Goal: Information Seeking & Learning: Learn about a topic

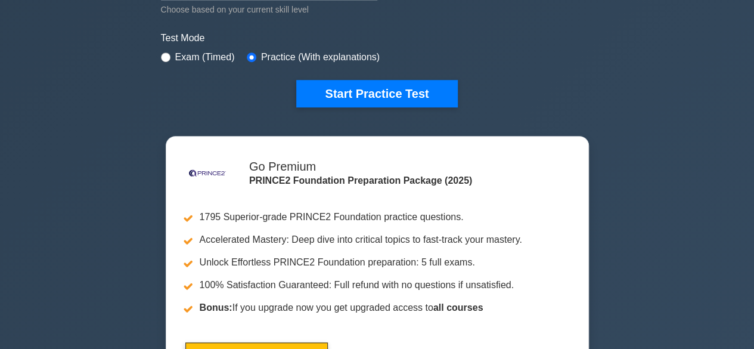
scroll to position [361, 0]
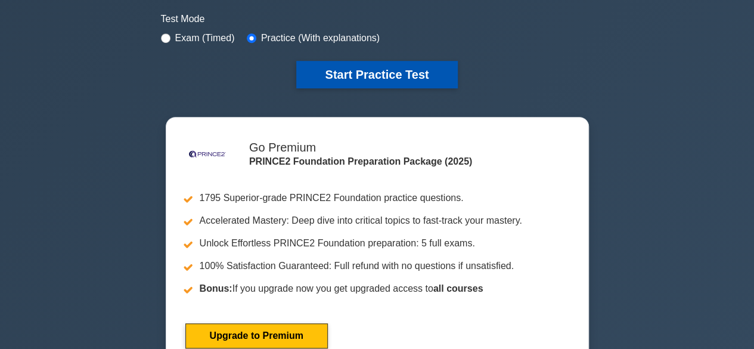
click at [392, 66] on button "Start Practice Test" at bounding box center [376, 74] width 161 height 27
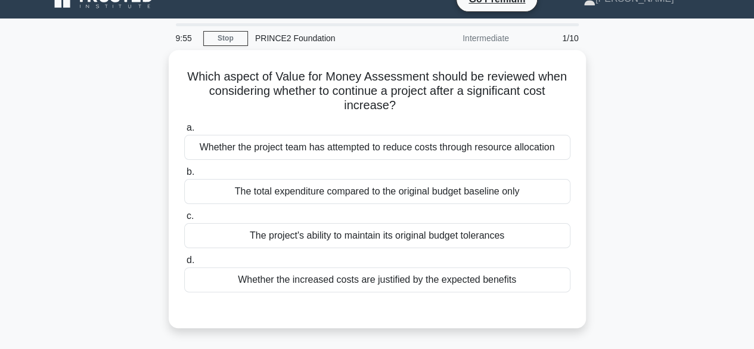
scroll to position [18, 0]
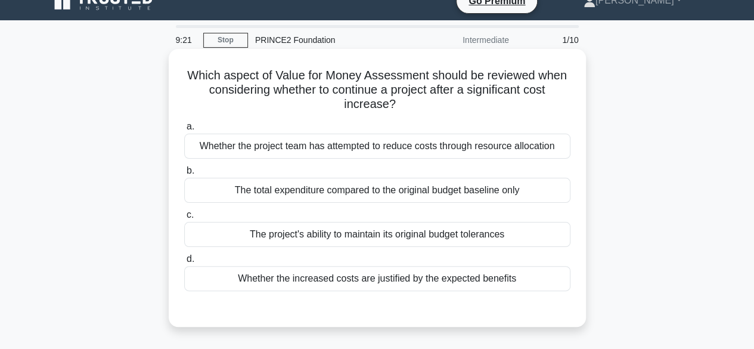
click at [513, 272] on div "Whether the increased costs are justified by the expected benefits" at bounding box center [377, 278] width 386 height 25
click at [184, 263] on input "d. Whether the increased costs are justified by the expected benefits" at bounding box center [184, 259] width 0 height 8
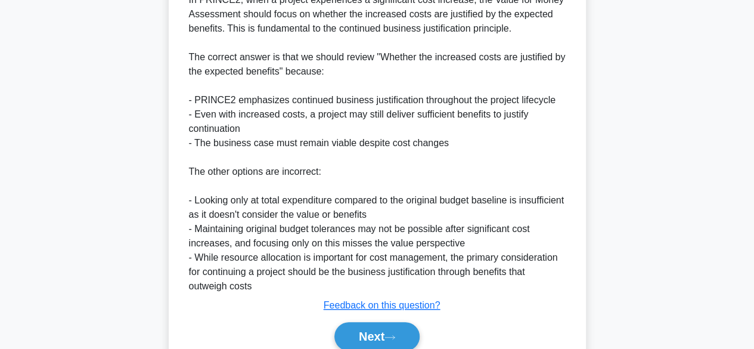
scroll to position [389, 0]
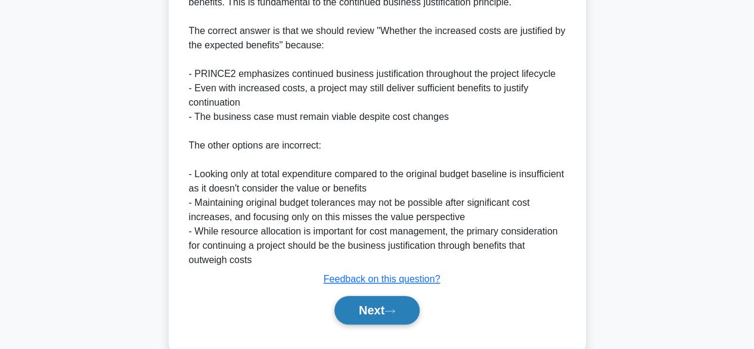
click at [377, 301] on button "Next" at bounding box center [376, 310] width 85 height 29
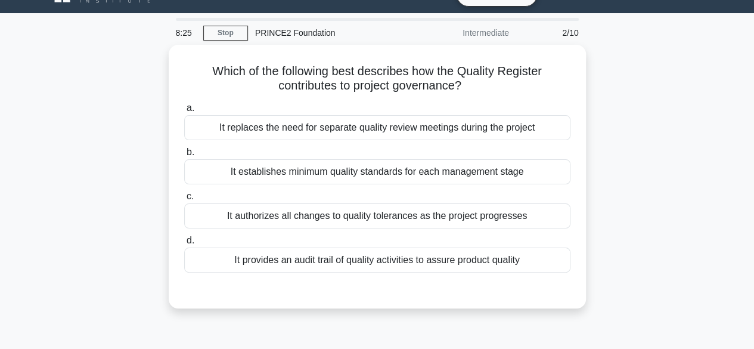
scroll to position [23, 0]
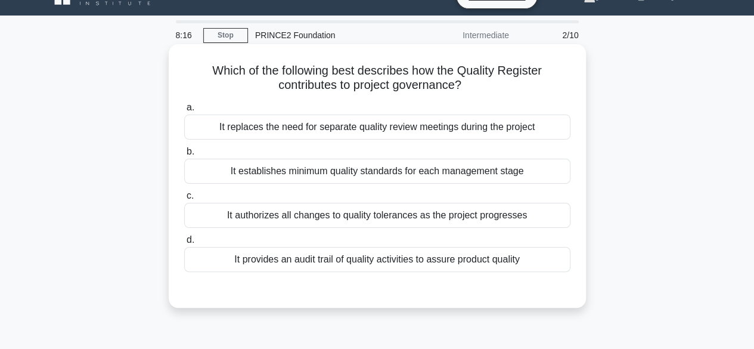
click at [540, 120] on div "It replaces the need for separate quality review meetings during the project" at bounding box center [377, 126] width 386 height 25
click at [184, 111] on input "a. It replaces the need for separate quality review meetings during the project" at bounding box center [184, 108] width 0 height 8
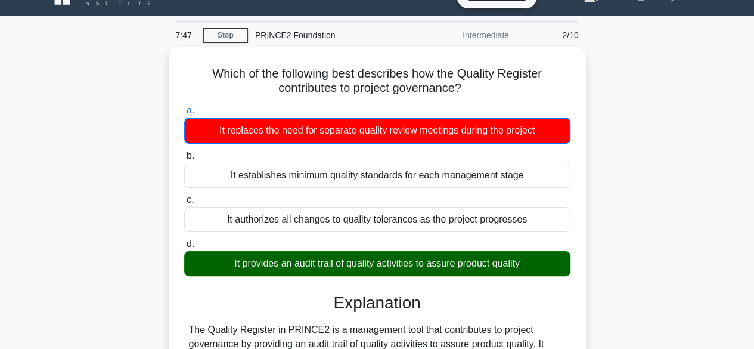
scroll to position [295, 0]
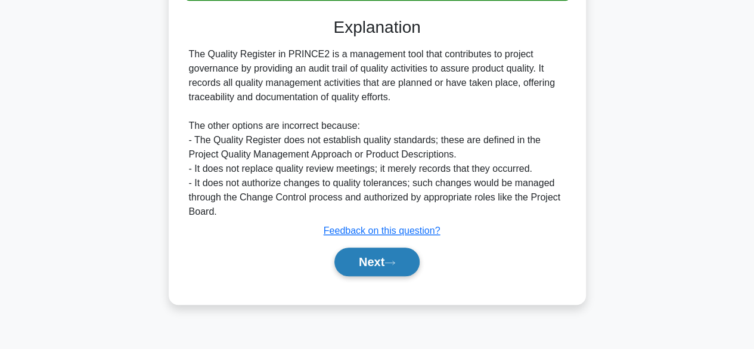
click at [400, 254] on button "Next" at bounding box center [376, 261] width 85 height 29
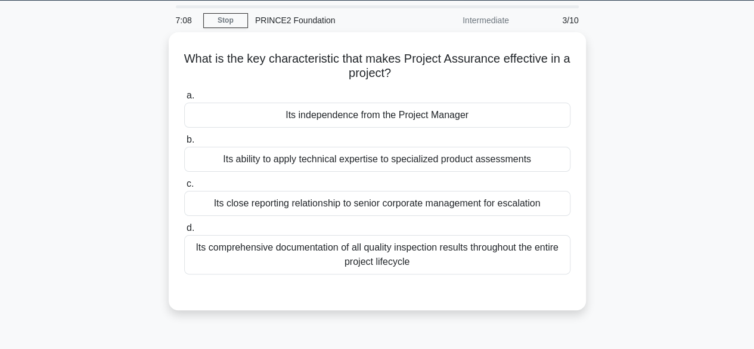
scroll to position [38, 0]
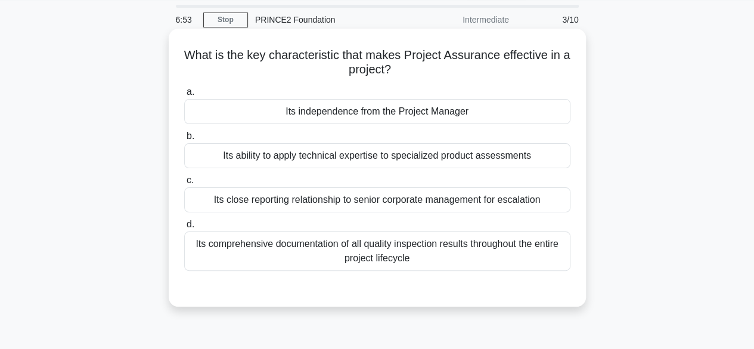
click at [517, 114] on div "Its independence from the Project Manager" at bounding box center [377, 111] width 386 height 25
click at [184, 96] on input "a. Its independence from the Project Manager" at bounding box center [184, 92] width 0 height 8
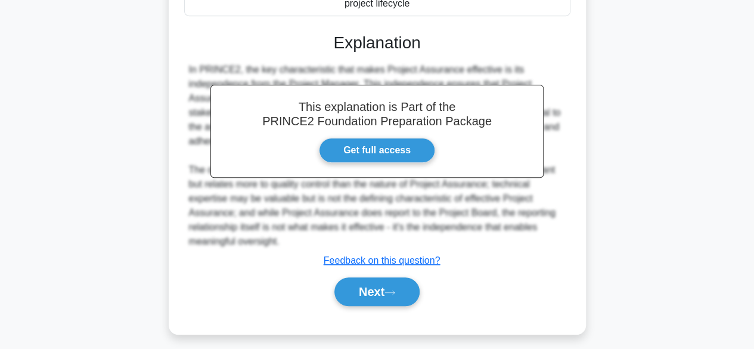
scroll to position [295, 0]
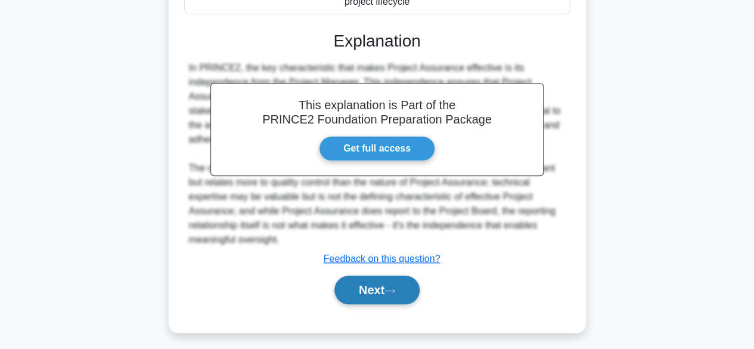
click at [410, 285] on button "Next" at bounding box center [376, 289] width 85 height 29
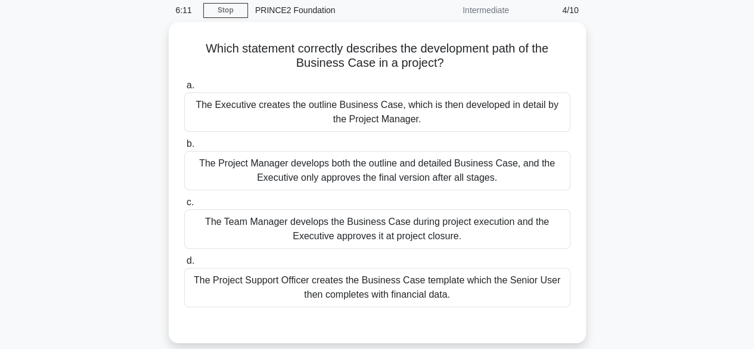
scroll to position [49, 0]
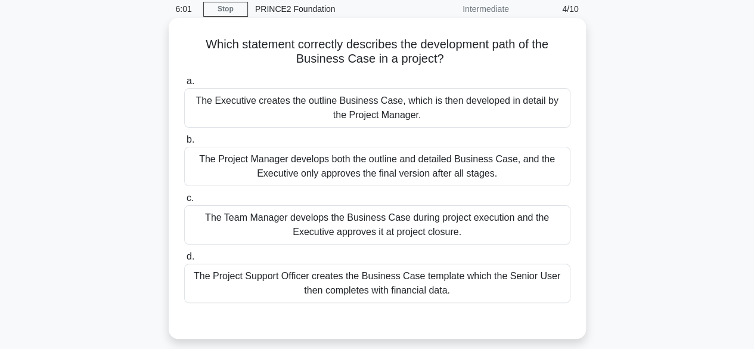
click at [510, 180] on div "The Project Manager develops both the outline and detailed Business Case, and t…" at bounding box center [377, 166] width 386 height 39
click at [184, 144] on input "b. The Project Manager develops both the outline and detailed Business Case, an…" at bounding box center [184, 140] width 0 height 8
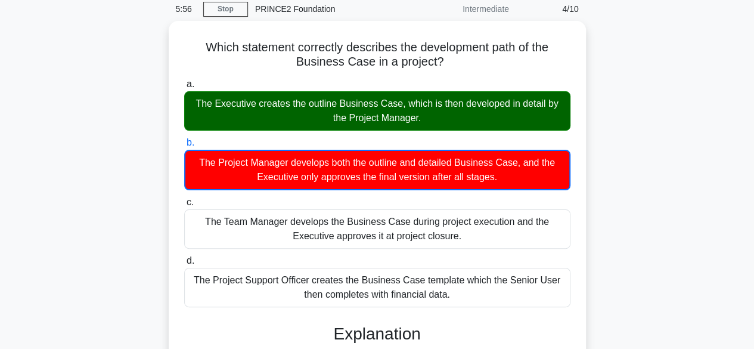
scroll to position [354, 0]
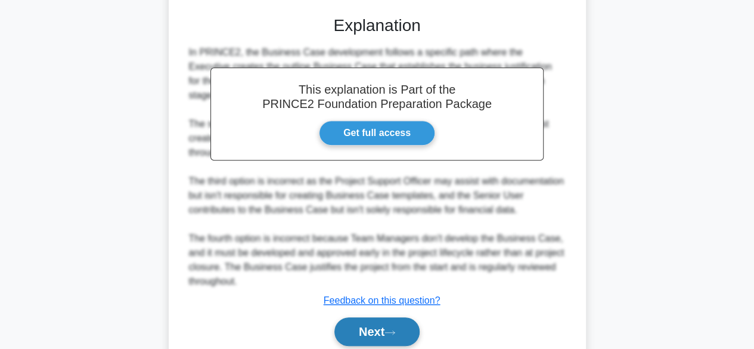
click at [393, 326] on button "Next" at bounding box center [376, 331] width 85 height 29
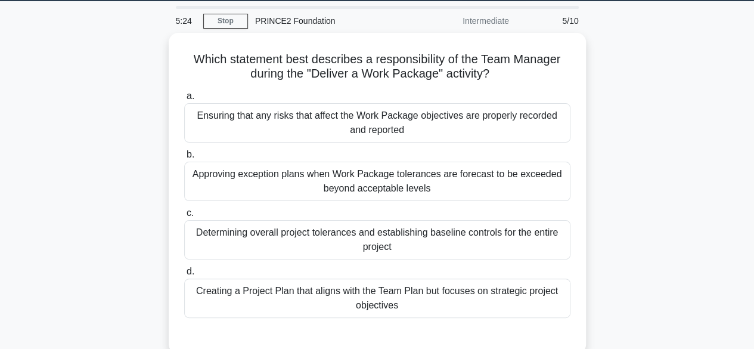
scroll to position [32, 0]
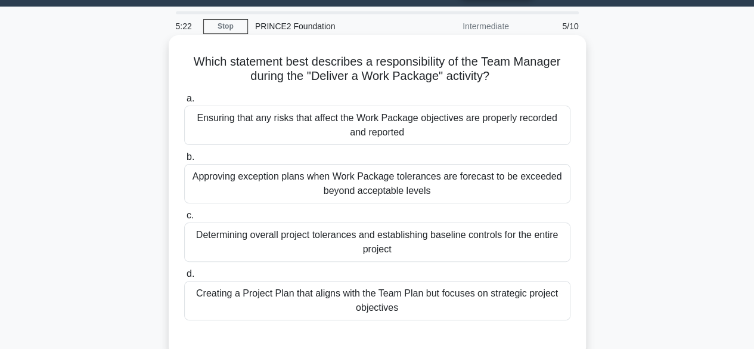
click at [529, 119] on div "Ensuring that any risks that affect the Work Package objectives are properly re…" at bounding box center [377, 125] width 386 height 39
click at [184, 103] on input "a. Ensuring that any risks that affect the Work Package objectives are properly…" at bounding box center [184, 99] width 0 height 8
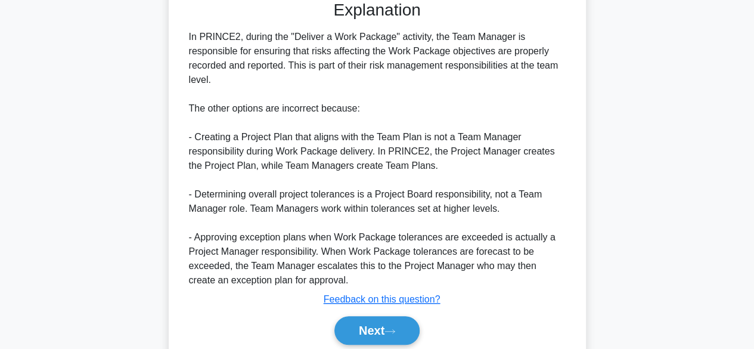
scroll to position [374, 0]
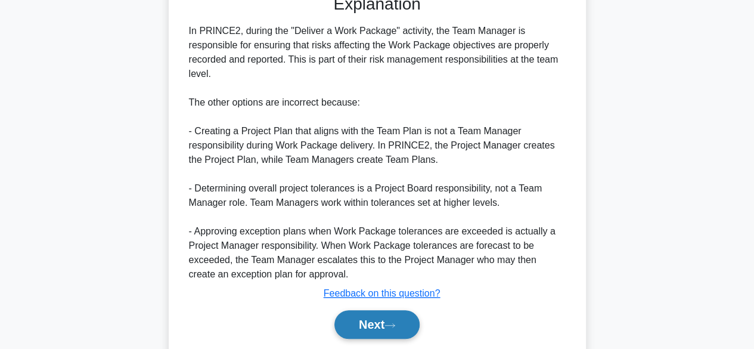
click at [395, 329] on button "Next" at bounding box center [376, 324] width 85 height 29
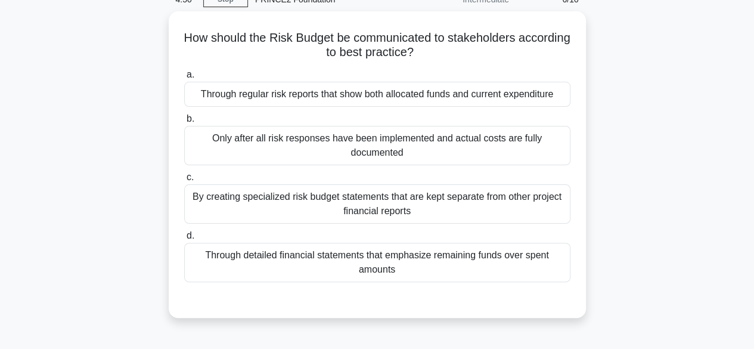
scroll to position [60, 0]
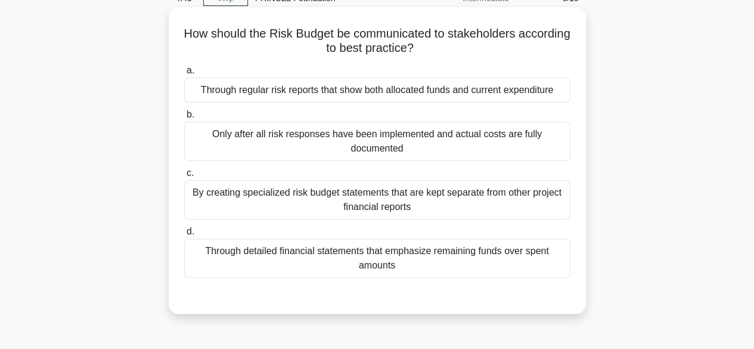
click at [515, 97] on div "Through regular risk reports that show both allocated funds and current expendi…" at bounding box center [377, 90] width 386 height 25
click at [184, 75] on input "a. Through regular risk reports that show both allocated funds and current expe…" at bounding box center [184, 71] width 0 height 8
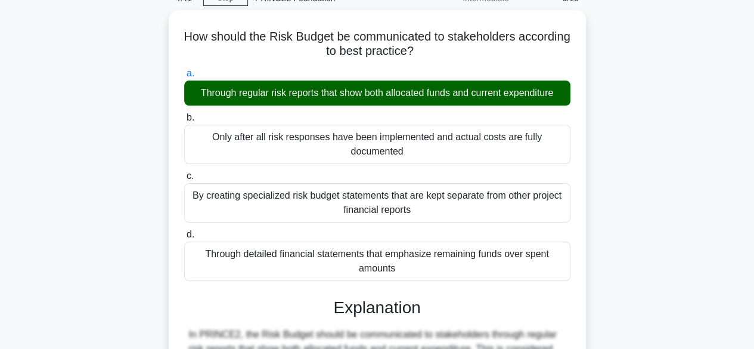
scroll to position [365, 0]
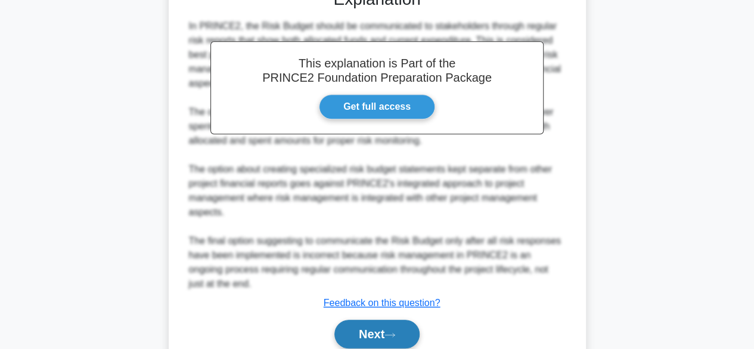
click at [363, 334] on button "Next" at bounding box center [376, 334] width 85 height 29
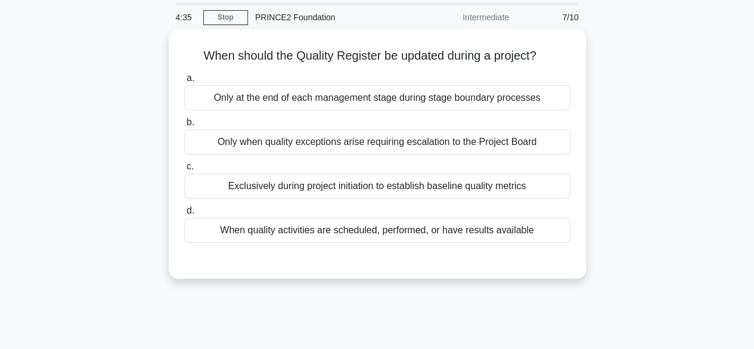
scroll to position [42, 0]
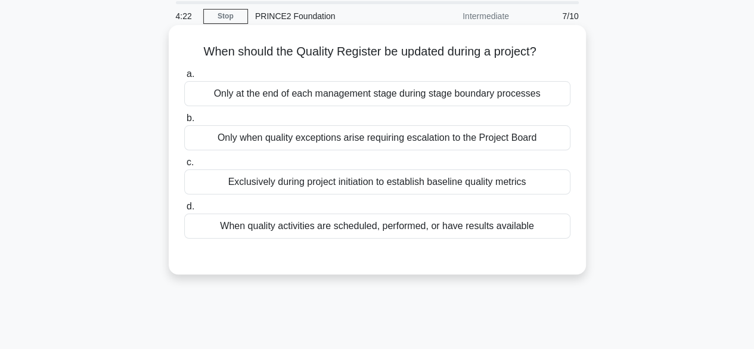
click at [515, 227] on div "When quality activities are scheduled, performed, or have results available" at bounding box center [377, 225] width 386 height 25
click at [184, 210] on input "d. When quality activities are scheduled, performed, or have results available" at bounding box center [184, 207] width 0 height 8
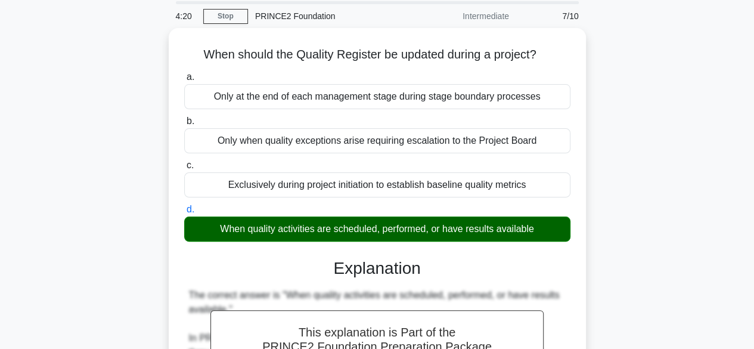
scroll to position [347, 0]
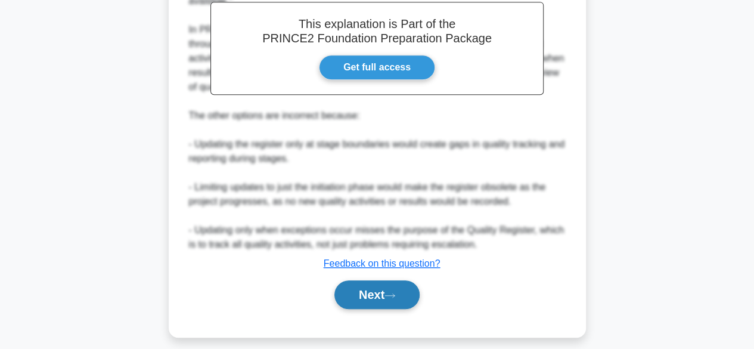
click at [395, 302] on button "Next" at bounding box center [376, 294] width 85 height 29
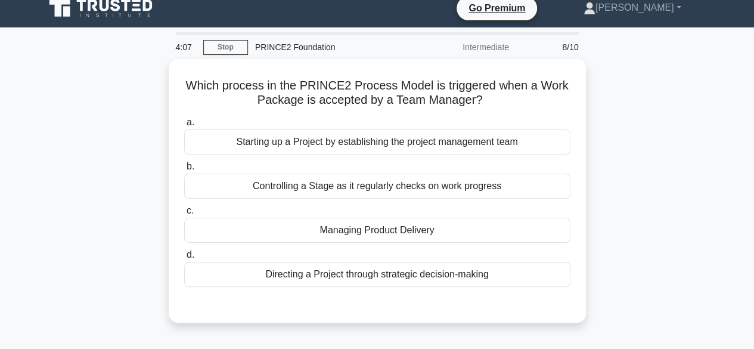
scroll to position [11, 0]
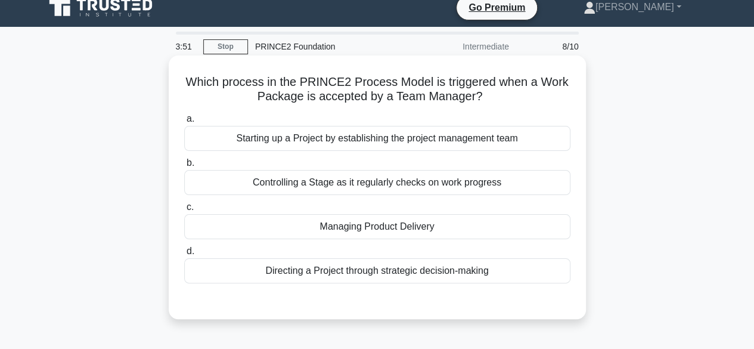
click at [455, 231] on div "Managing Product Delivery" at bounding box center [377, 226] width 386 height 25
click at [184, 211] on input "c. Managing Product Delivery" at bounding box center [184, 207] width 0 height 8
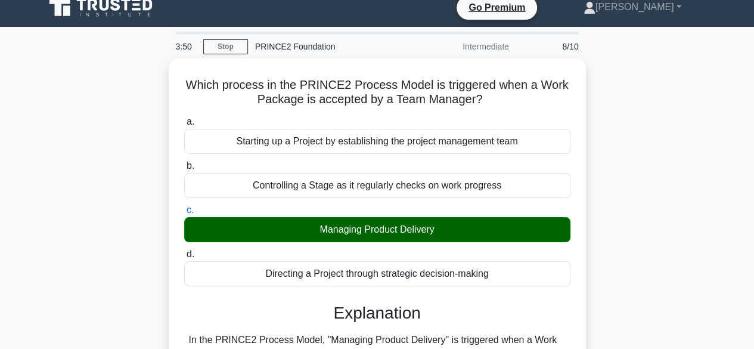
scroll to position [299, 0]
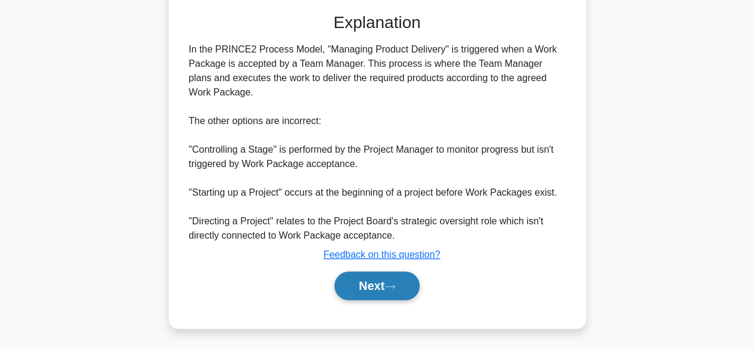
click at [392, 281] on button "Next" at bounding box center [376, 285] width 85 height 29
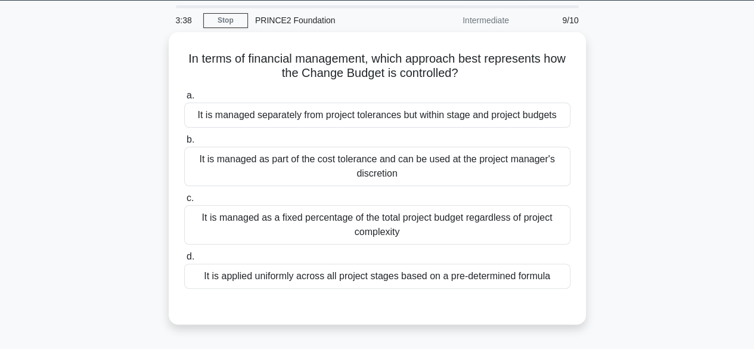
scroll to position [38, 0]
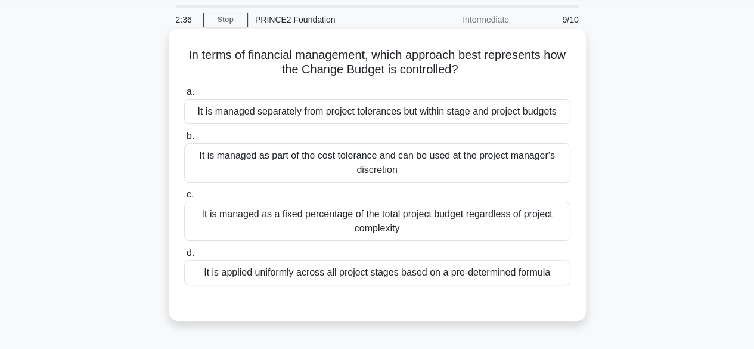
click at [516, 110] on div "It is managed separately from project tolerances but within stage and project b…" at bounding box center [377, 111] width 386 height 25
click at [184, 96] on input "a. It is managed separately from project tolerances but within stage and projec…" at bounding box center [184, 92] width 0 height 8
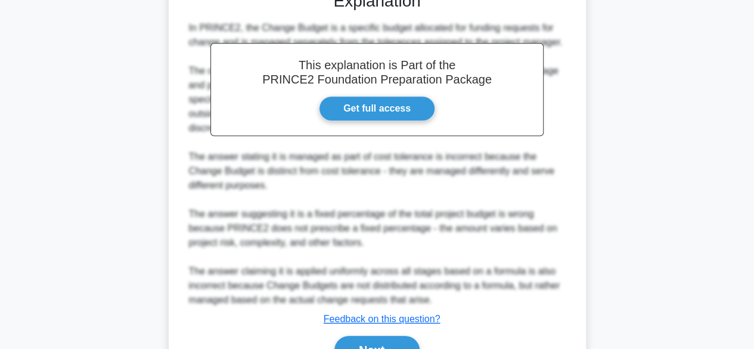
scroll to position [358, 0]
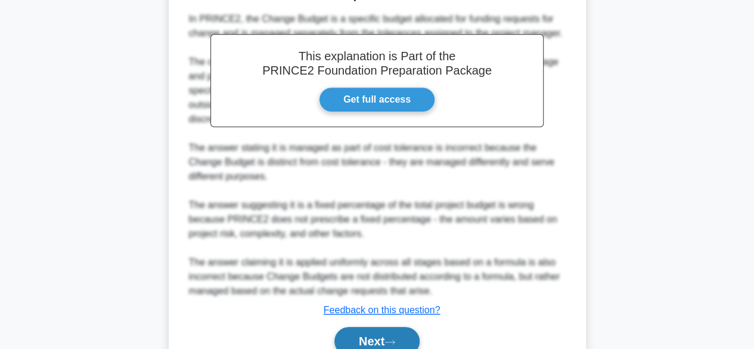
click at [364, 334] on button "Next" at bounding box center [376, 341] width 85 height 29
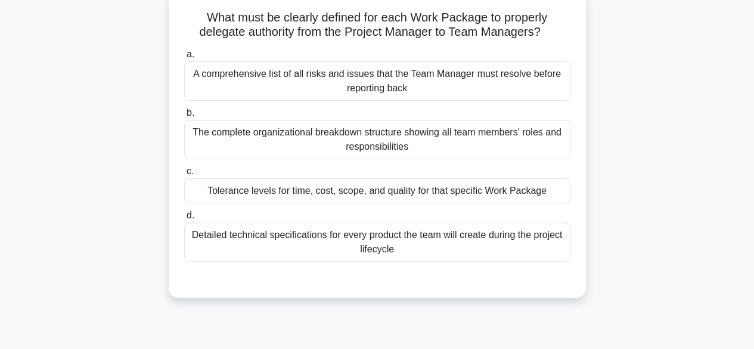
scroll to position [79, 0]
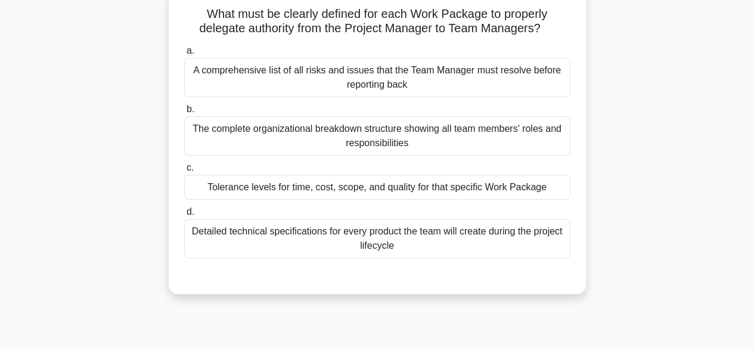
click at [502, 188] on div "Tolerance levels for time, cost, scope, and quality for that specific Work Pack…" at bounding box center [377, 187] width 386 height 25
click at [184, 172] on input "c. Tolerance levels for time, cost, scope, and quality for that specific Work P…" at bounding box center [184, 168] width 0 height 8
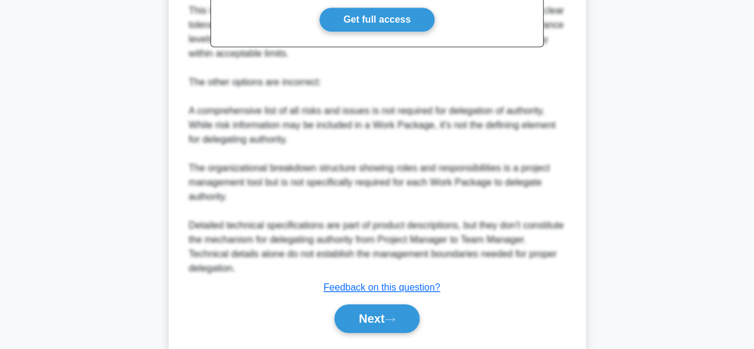
scroll to position [485, 0]
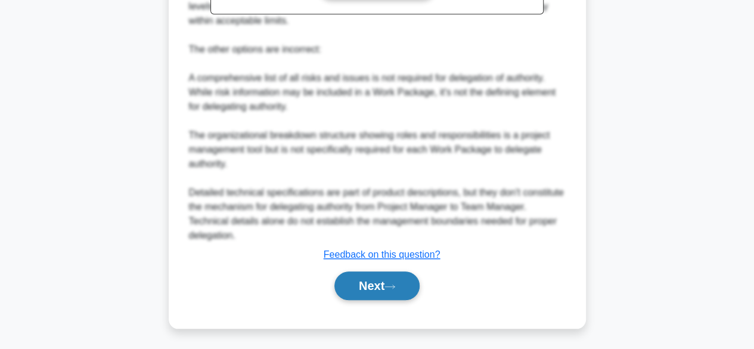
click at [375, 283] on button "Next" at bounding box center [376, 285] width 85 height 29
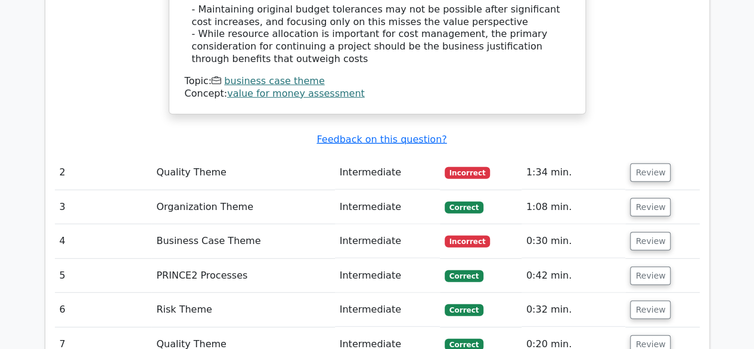
scroll to position [1538, 0]
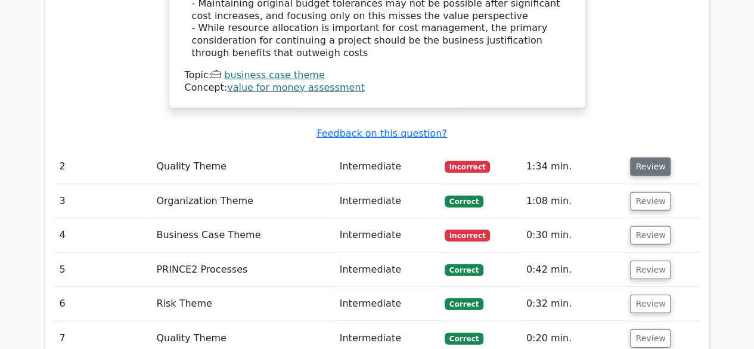
click at [648, 157] on button "Review" at bounding box center [650, 166] width 41 height 18
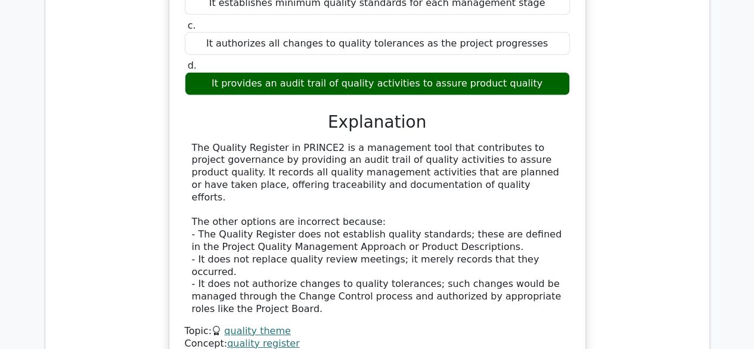
scroll to position [2146, 0]
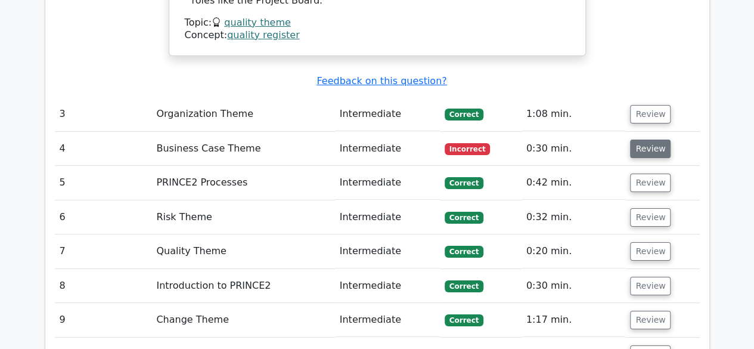
click at [647, 140] on button "Review" at bounding box center [650, 149] width 41 height 18
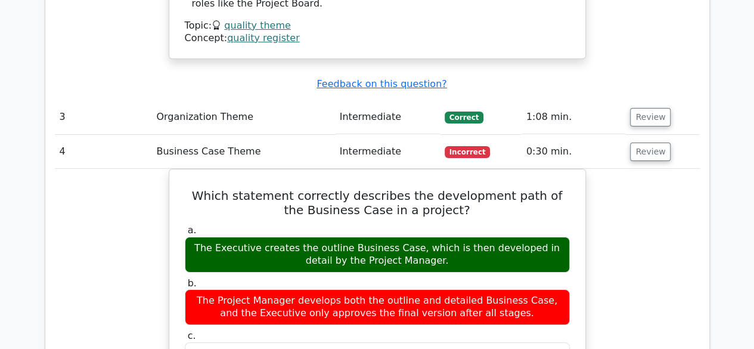
scroll to position [2452, 0]
